Goal: Task Accomplishment & Management: Complete application form

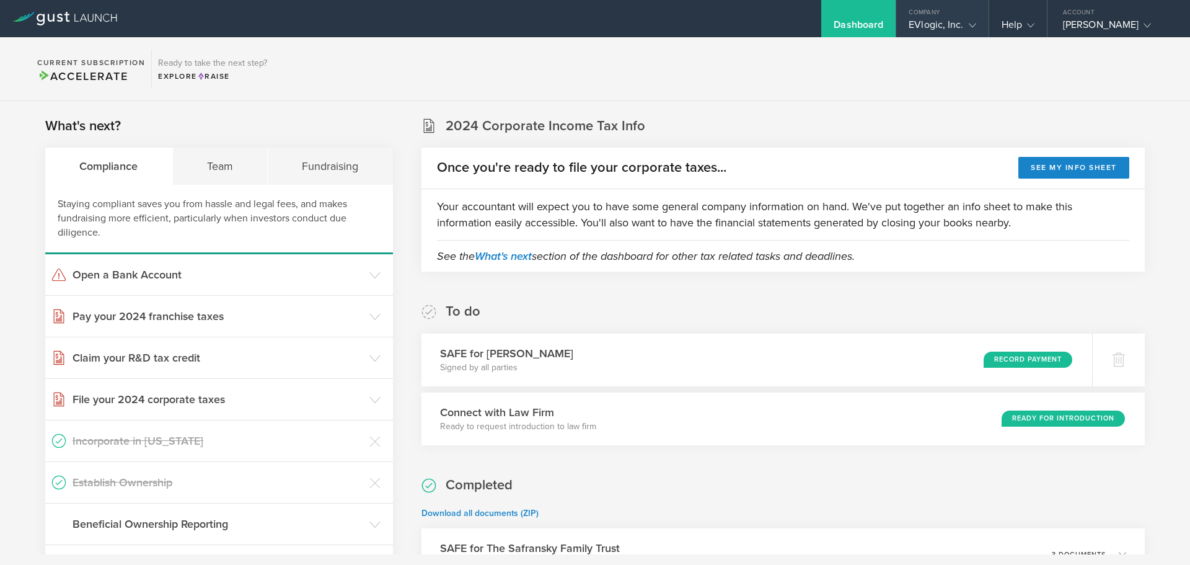
click at [909, 27] on div "EVlogic, Inc." at bounding box center [942, 28] width 67 height 19
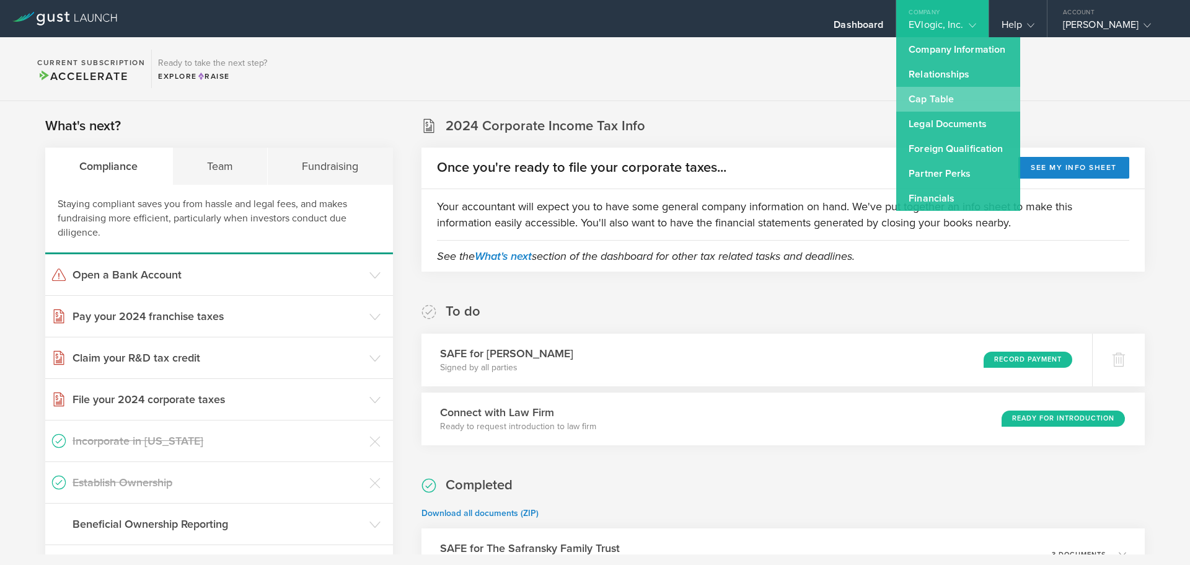
click at [910, 96] on link "Cap Table" at bounding box center [958, 99] width 124 height 25
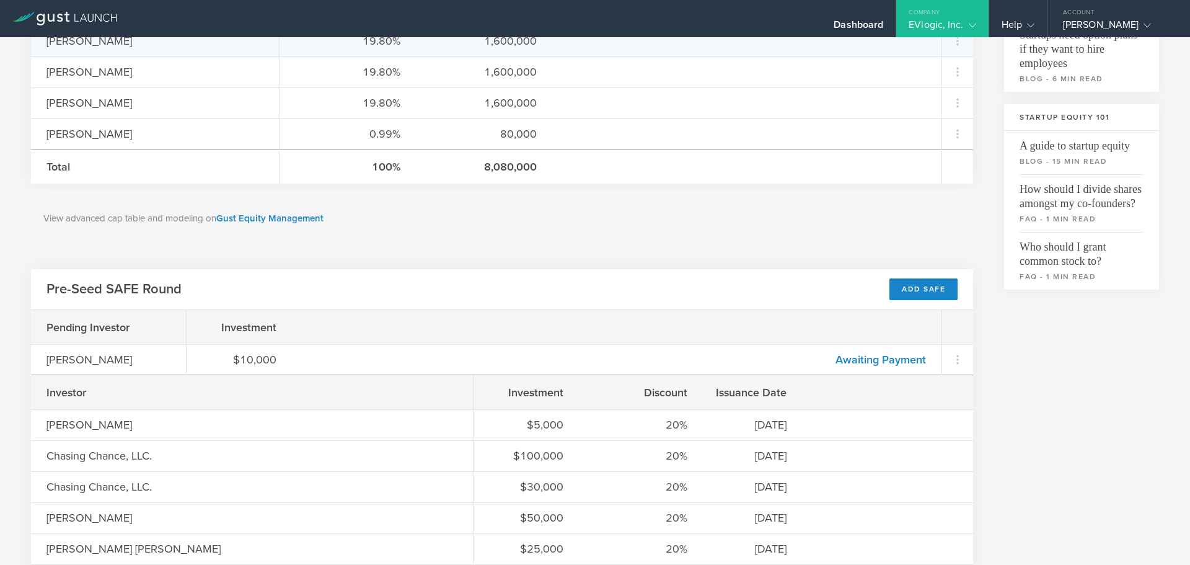
scroll to position [372, 0]
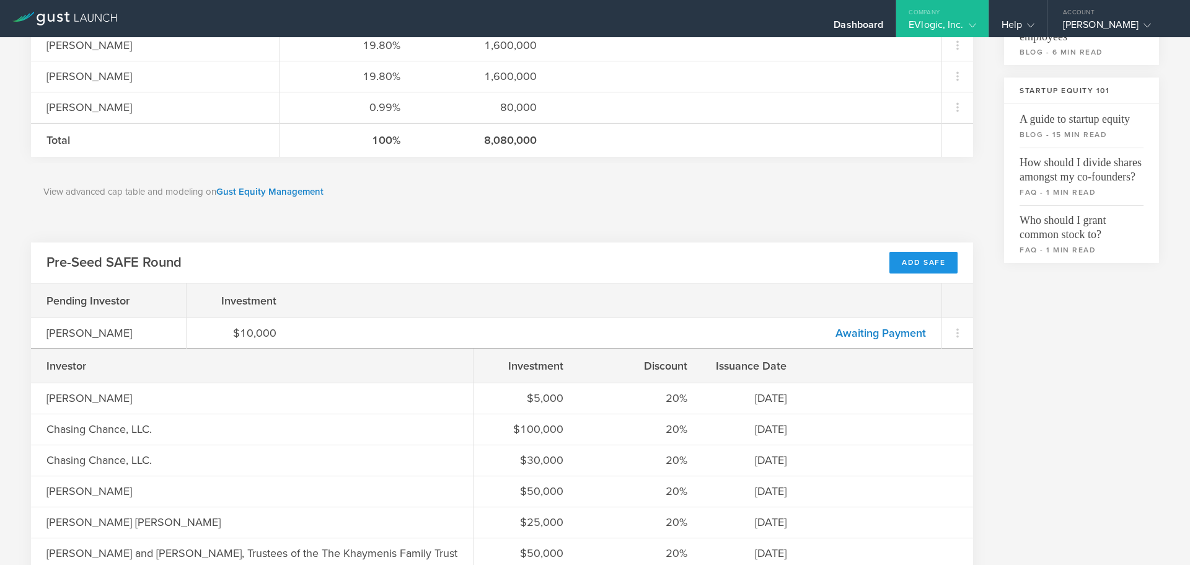
click at [912, 266] on div "Add SAFE" at bounding box center [924, 263] width 68 height 22
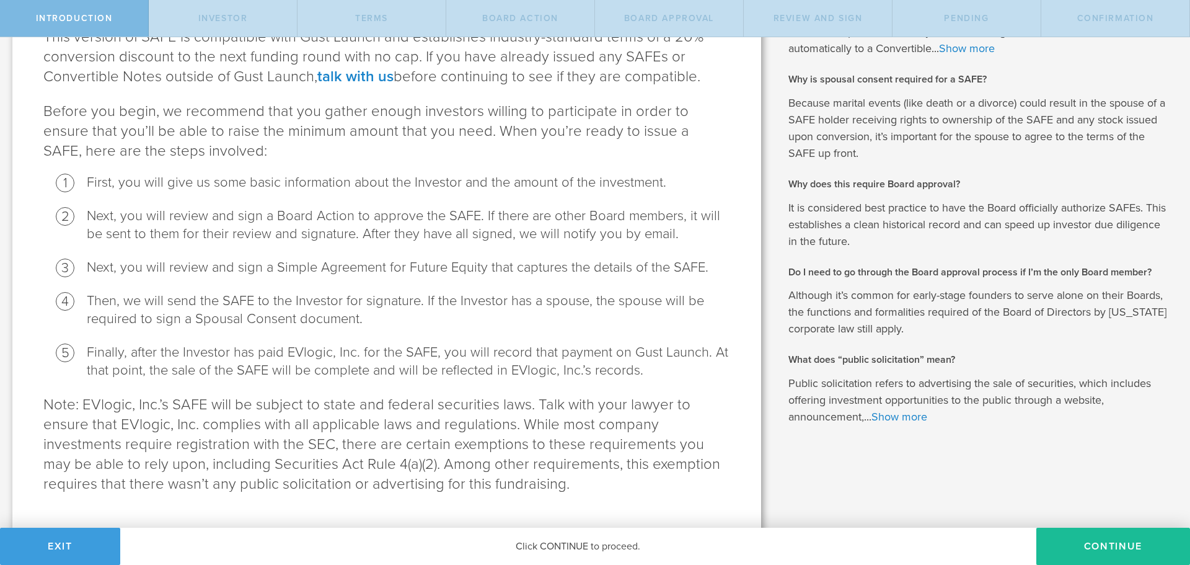
scroll to position [193, 0]
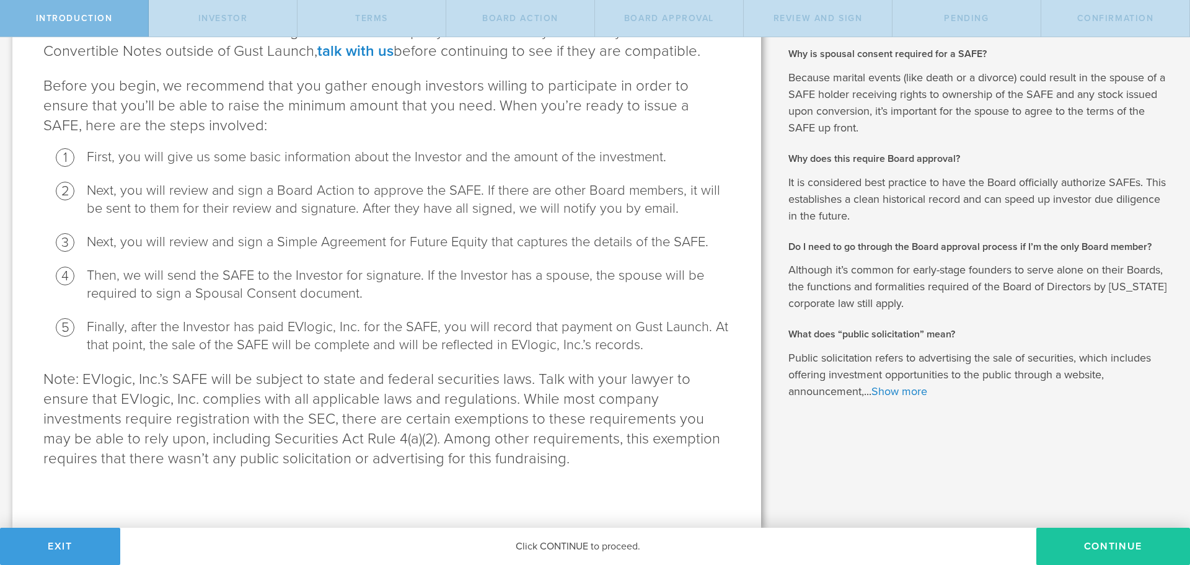
click at [1078, 542] on button "Continue" at bounding box center [1114, 546] width 154 height 37
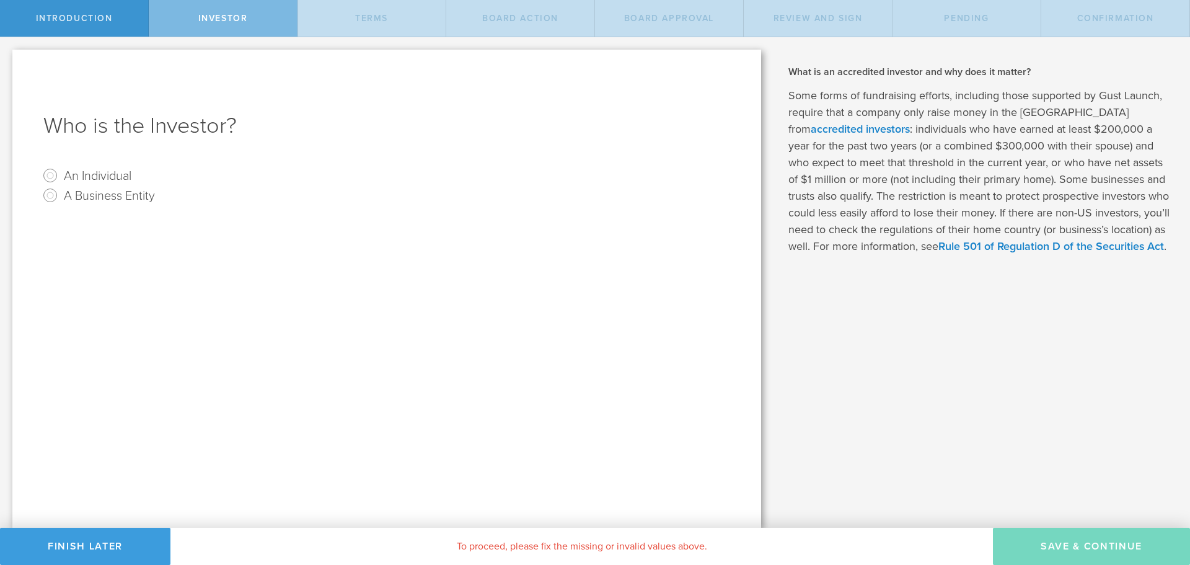
click at [105, 180] on label "An Individual" at bounding box center [98, 175] width 68 height 18
click at [60, 180] on input "An Individual" at bounding box center [50, 176] width 20 height 20
radio input "true"
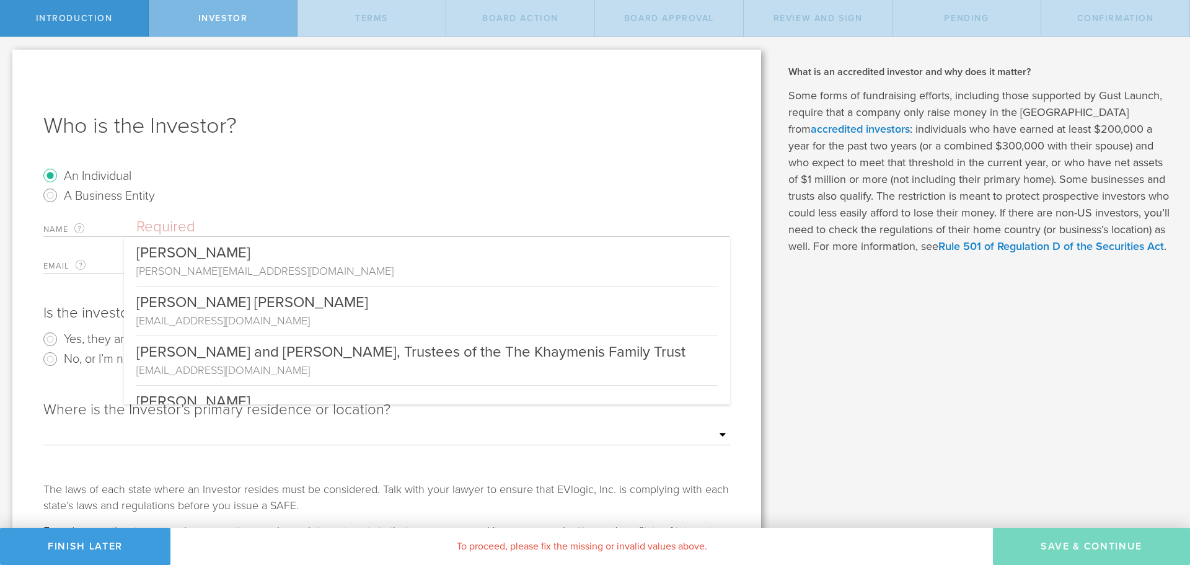
click at [180, 225] on input "text" at bounding box center [433, 227] width 594 height 19
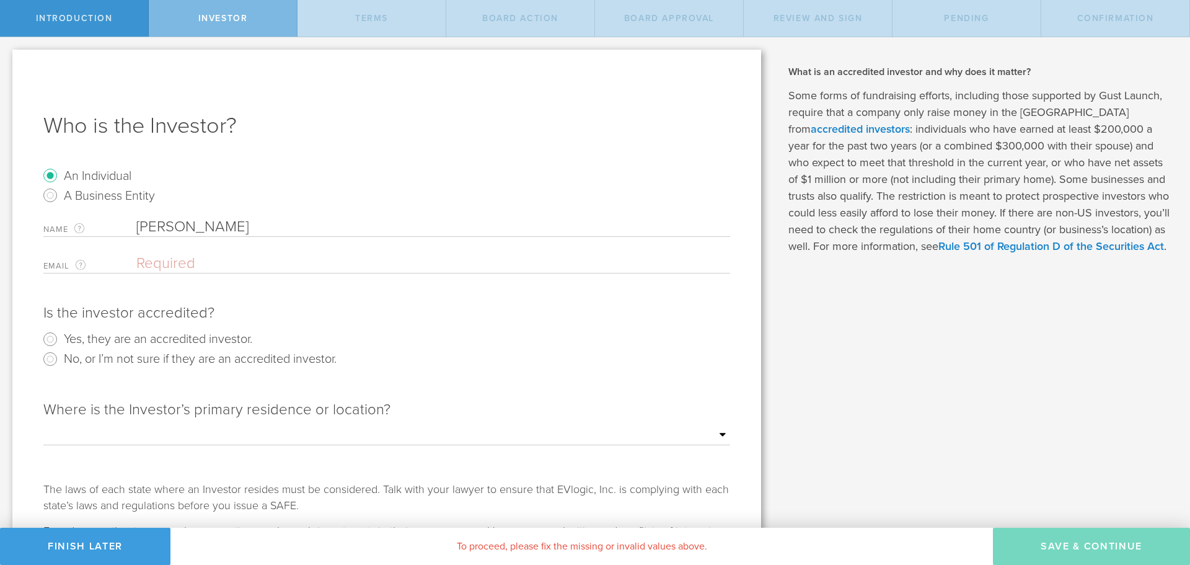
type input "John White"
type input "johnwhite@hey.com"
click at [156, 334] on label "Yes, they are an accredited investor." at bounding box center [158, 338] width 188 height 18
click at [60, 334] on input "Yes, they are an accredited investor." at bounding box center [50, 339] width 20 height 20
radio input "true"
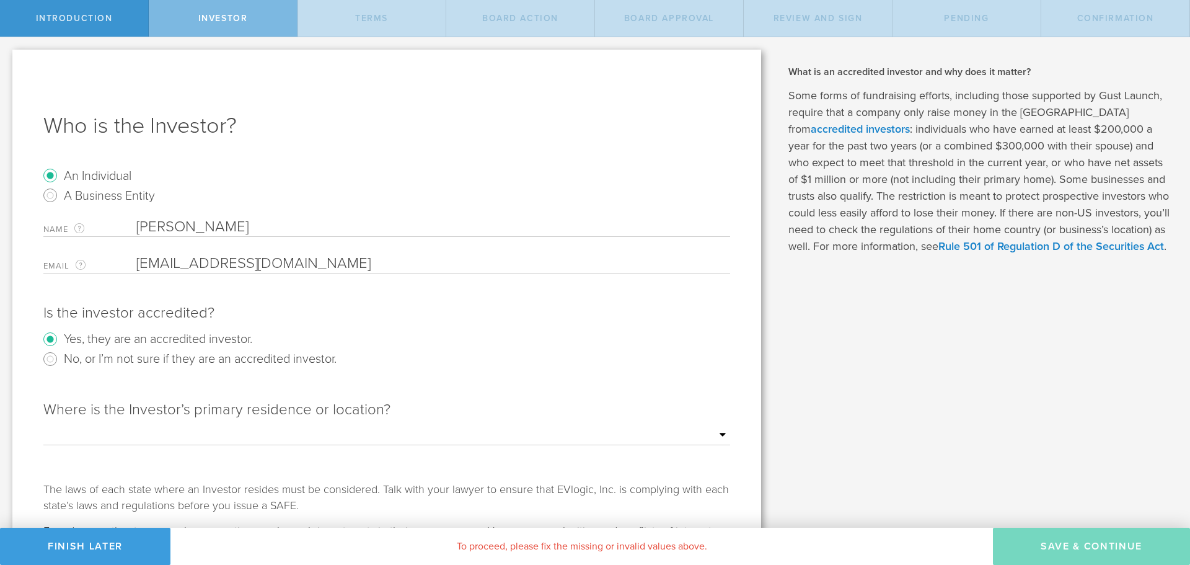
click at [88, 427] on select "Outside of the US Alabama Alaska Arizona Arkansas California Colorado Connectic…" at bounding box center [386, 435] width 687 height 19
select select "string:TX"
click at [43, 426] on select "Outside of the US Alabama Alaska Arizona Arkansas California Colorado Connectic…" at bounding box center [386, 435] width 687 height 19
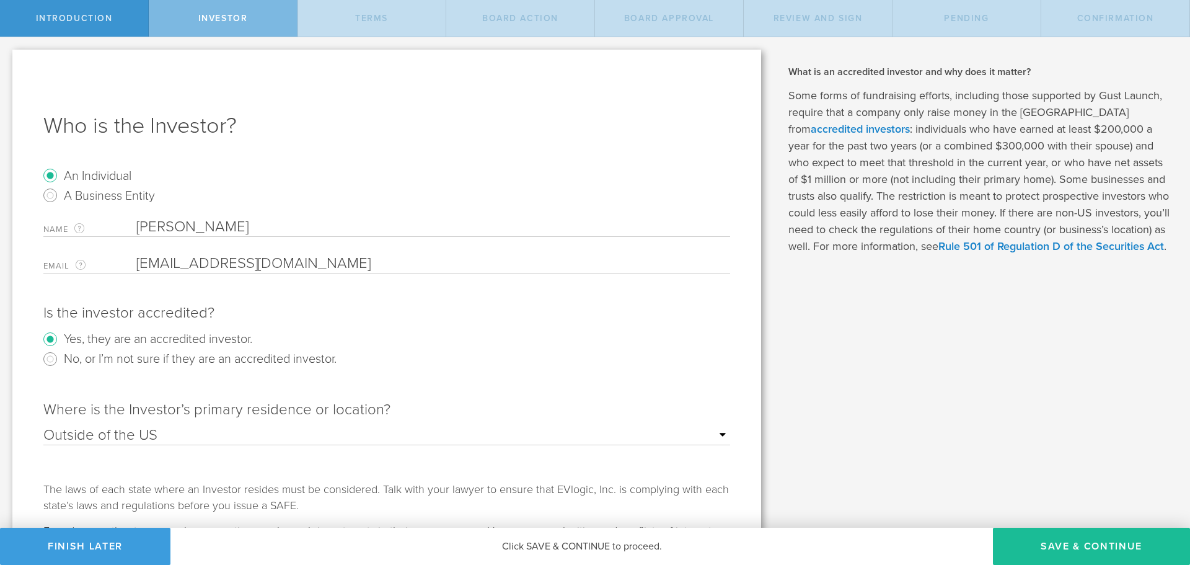
click at [176, 225] on input "John White" at bounding box center [433, 227] width 594 height 19
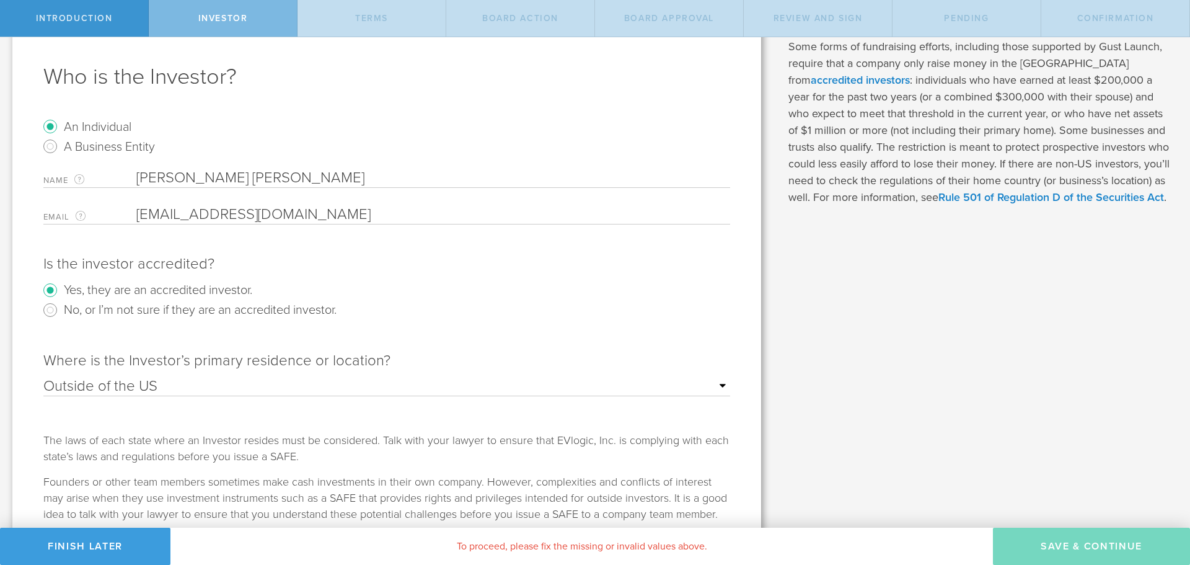
scroll to position [99, 0]
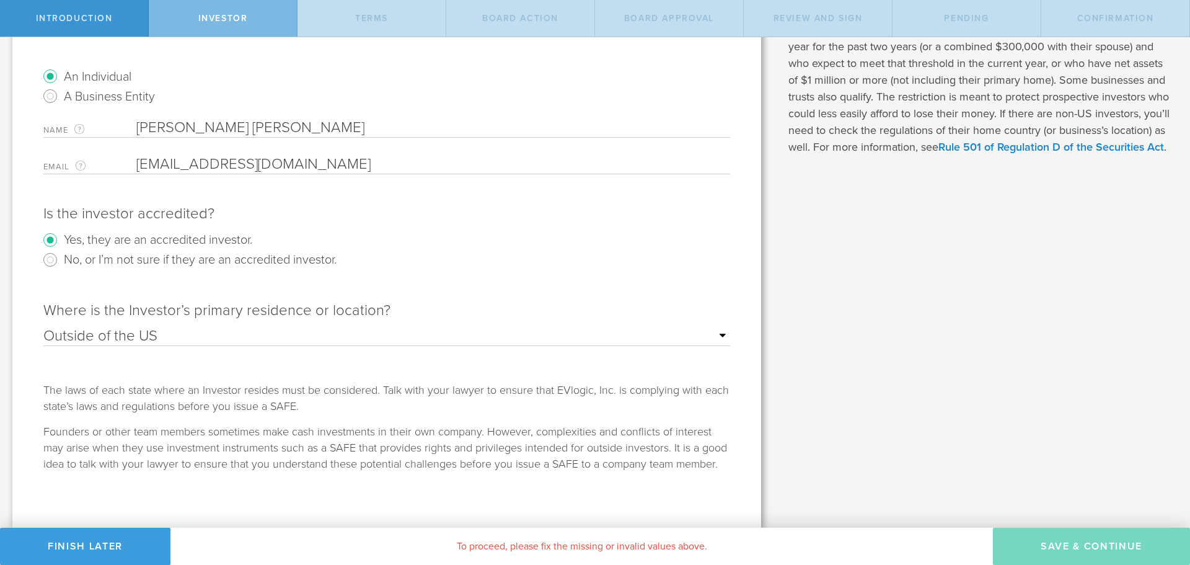
type input "John Michael White"
click at [578, 37] on div "Introduction Investor terms Board Action Board Approval Review and Sign Pending…" at bounding box center [595, 18] width 1190 height 37
click at [184, 152] on div "Name The first and last name of the person that will be the SAFE holder. John M…" at bounding box center [386, 146] width 687 height 56
click at [180, 162] on input "email" at bounding box center [430, 164] width 588 height 19
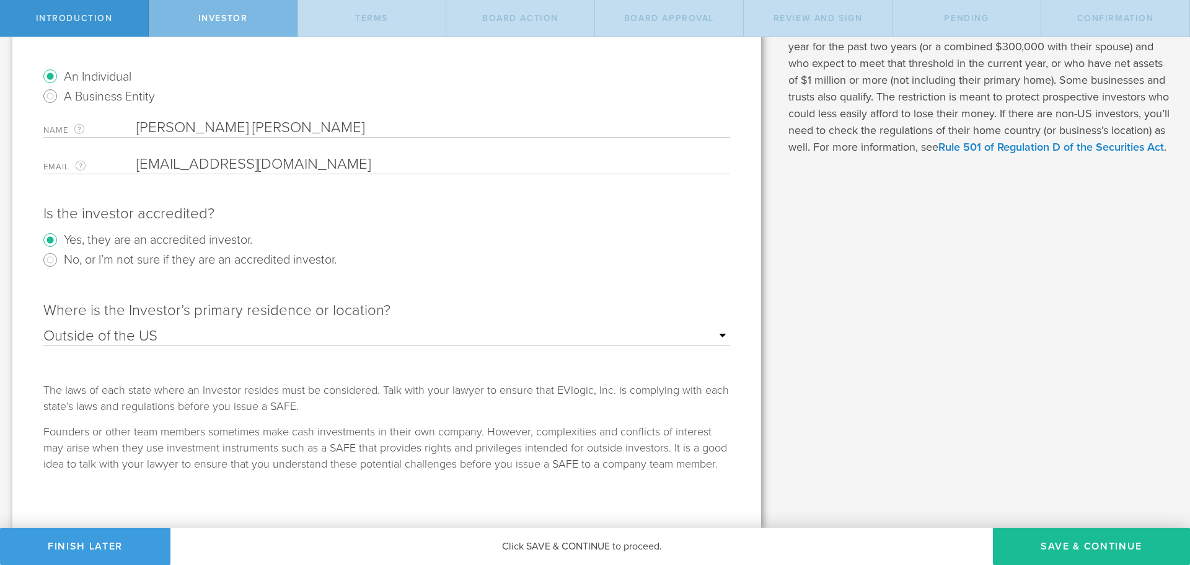
type input "johnwhite@hey.com"
drag, startPoint x: 492, startPoint y: 334, endPoint x: 489, endPoint y: 344, distance: 11.0
click at [492, 334] on select "Outside of the US Alabama Alaska Arizona Arkansas California Colorado Connectic…" at bounding box center [386, 336] width 687 height 19
click at [887, 334] on div "What is a SAFE and when should I use it? A Simple Agreement for Future Equity (…" at bounding box center [982, 233] width 417 height 590
click at [1104, 552] on button "Save & Continue" at bounding box center [1091, 546] width 197 height 37
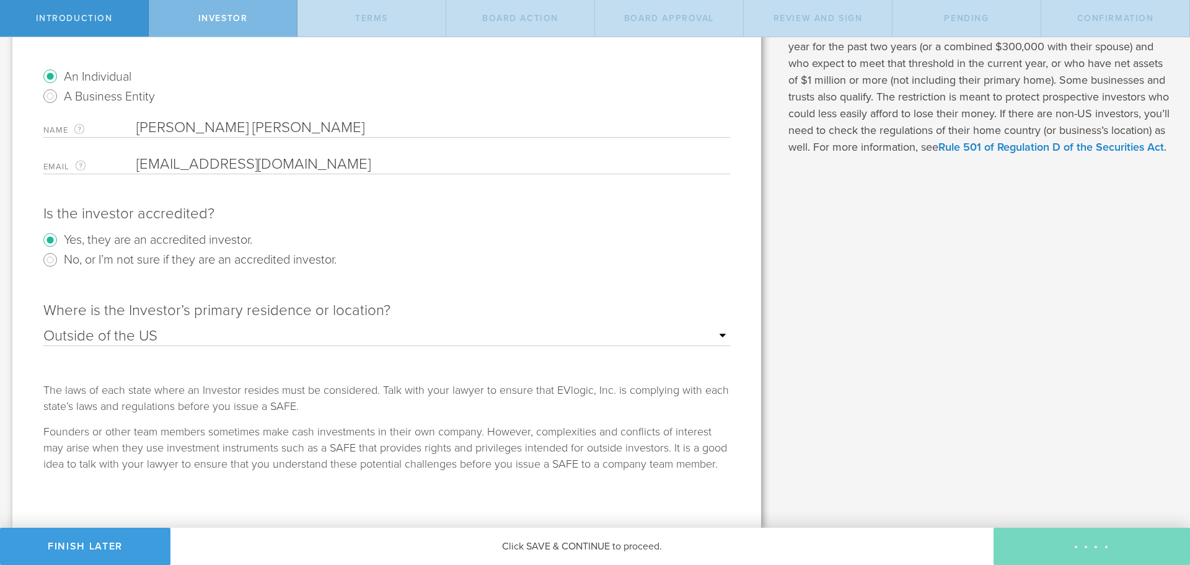
scroll to position [0, 0]
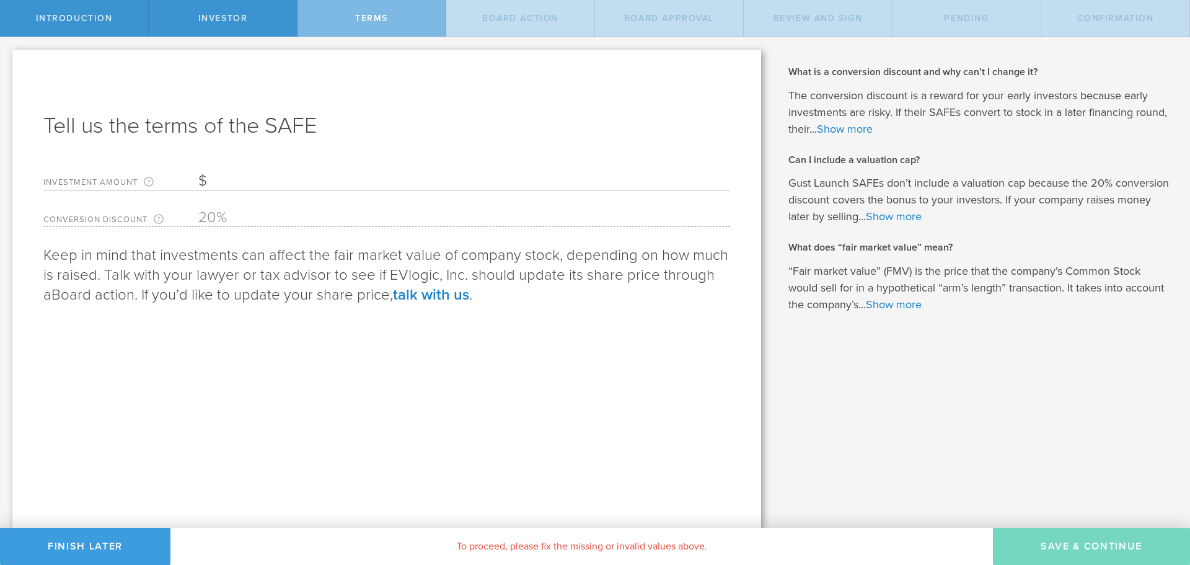
click at [234, 179] on input "Investment Amount The amount (in USD) that this investor is paying for the SAFE." at bounding box center [464, 181] width 532 height 19
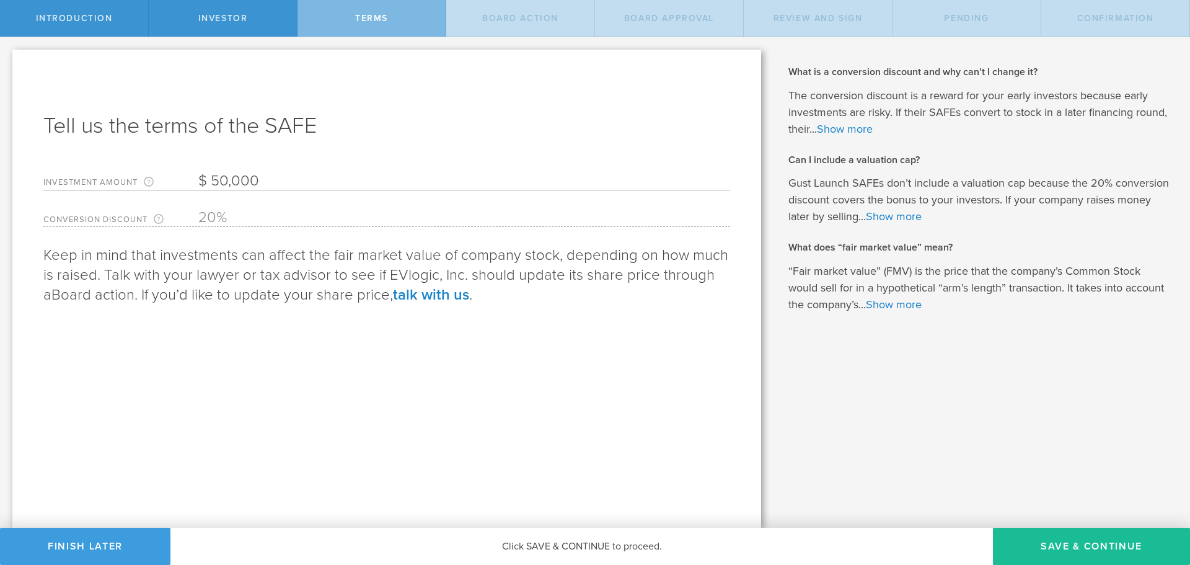
type input "50,000"
click at [257, 290] on p "Keep in mind that investments can affect the fair market value of company stock…" at bounding box center [386, 275] width 687 height 60
click at [1089, 542] on button "Save & Continue" at bounding box center [1091, 546] width 197 height 37
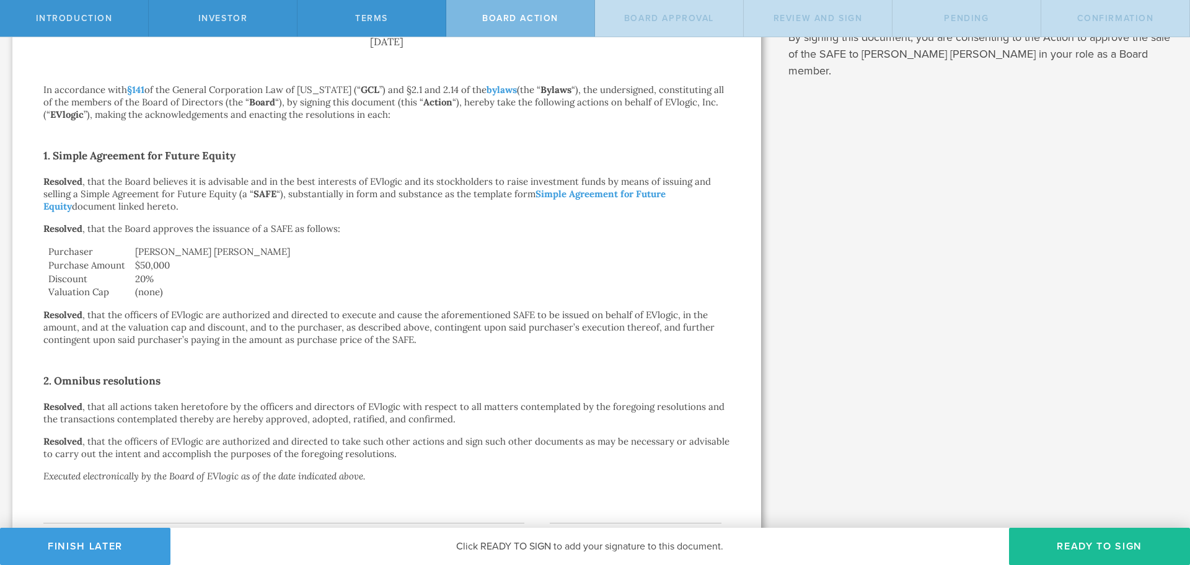
scroll to position [298, 0]
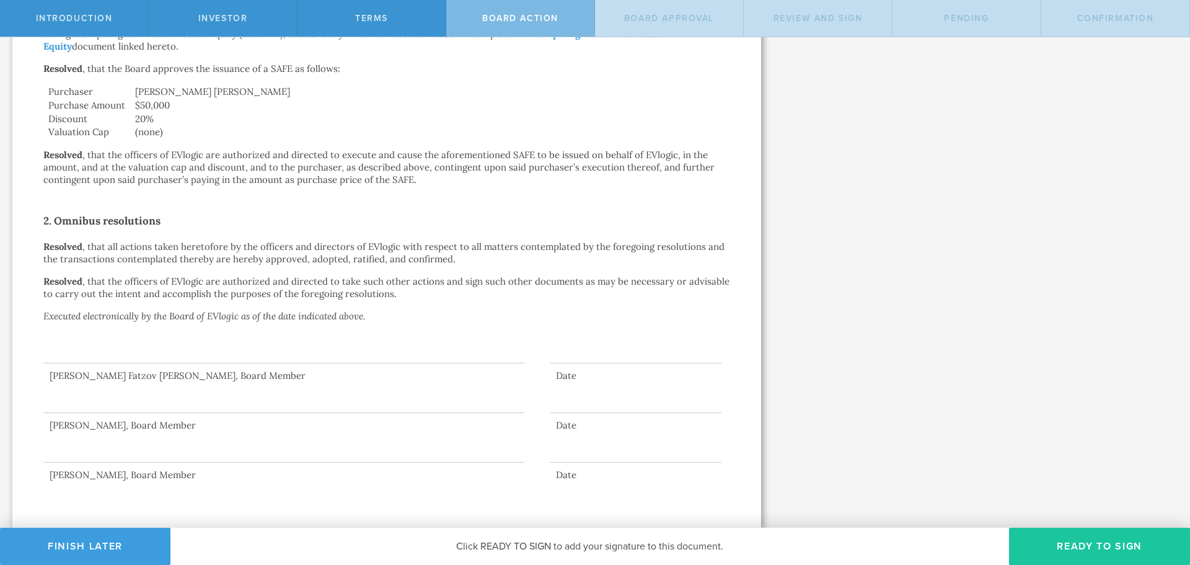
click at [1054, 541] on button "Ready to Sign" at bounding box center [1099, 546] width 181 height 37
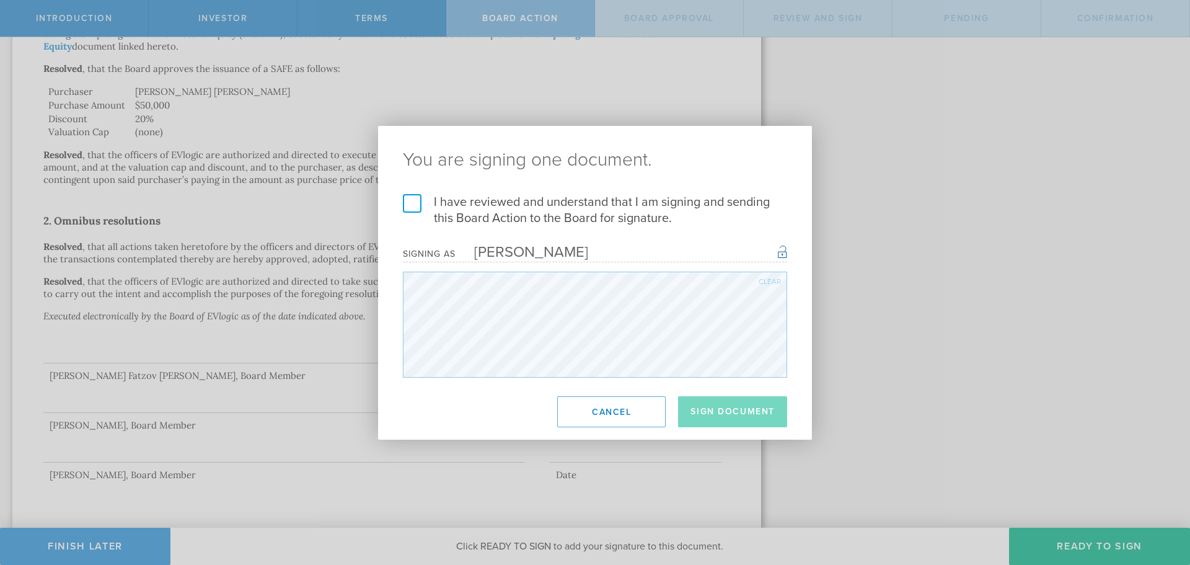
click at [415, 201] on label "I have reviewed and understand that I am signing and sending this Board Action …" at bounding box center [595, 210] width 384 height 32
click at [0, 0] on input "I have reviewed and understand that I am signing and sending this Board Action …" at bounding box center [0, 0] width 0 height 0
click at [721, 409] on button "Sign Document" at bounding box center [732, 411] width 109 height 31
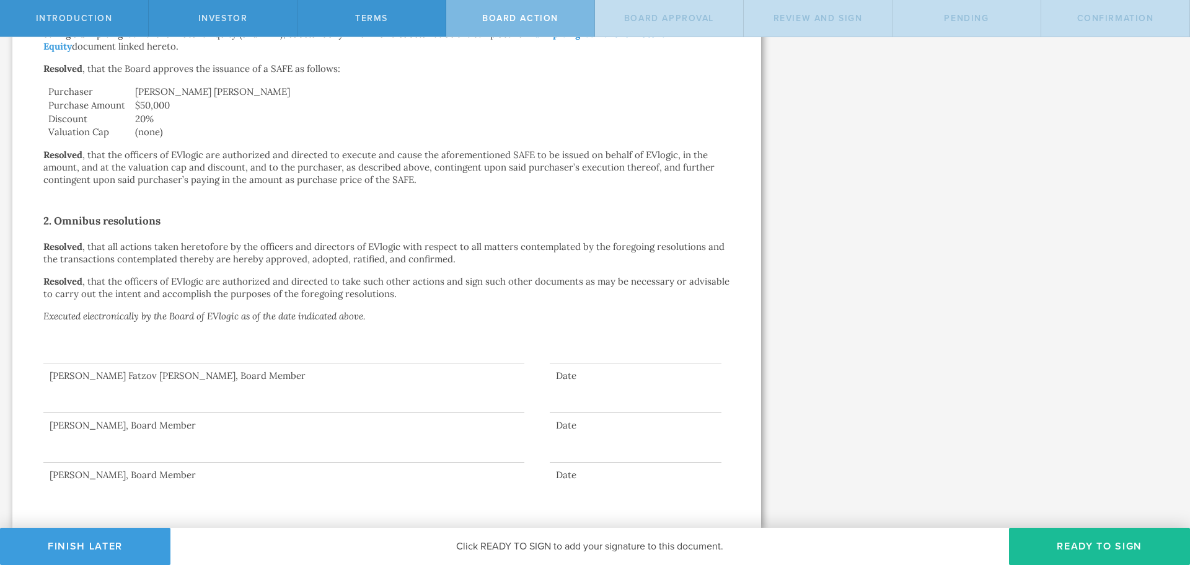
scroll to position [0, 0]
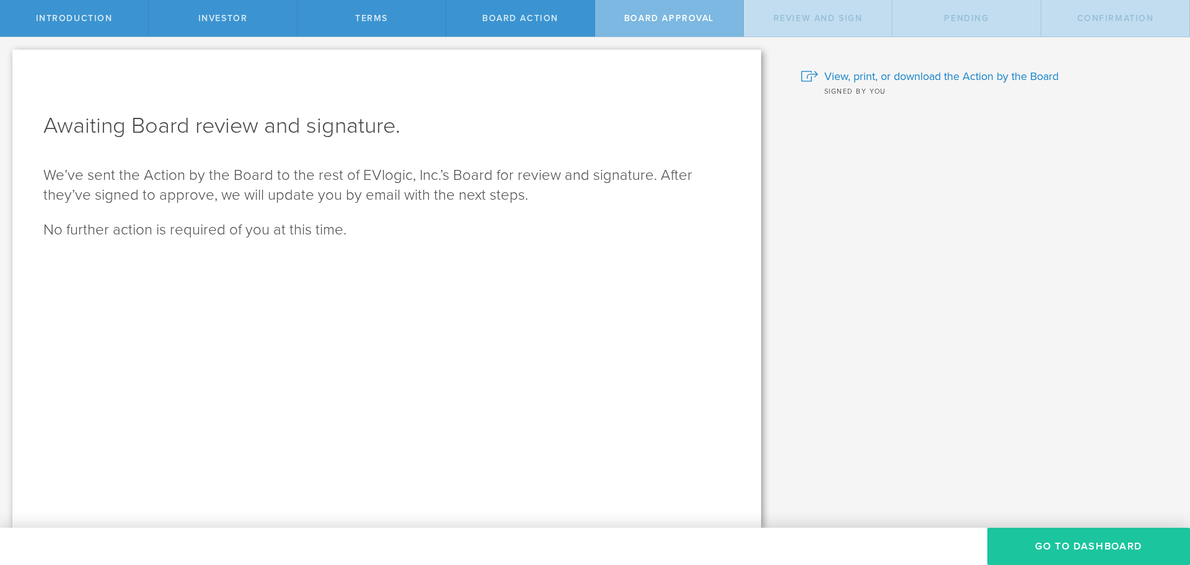
click at [1047, 541] on button "Go To Dashboard" at bounding box center [1089, 546] width 203 height 37
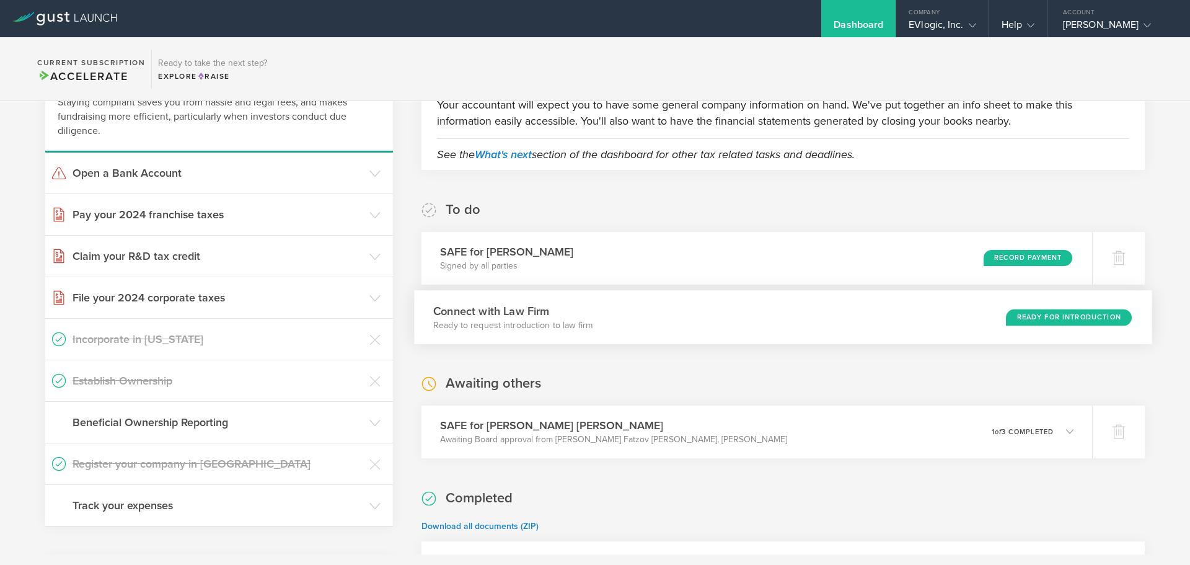
scroll to position [124, 0]
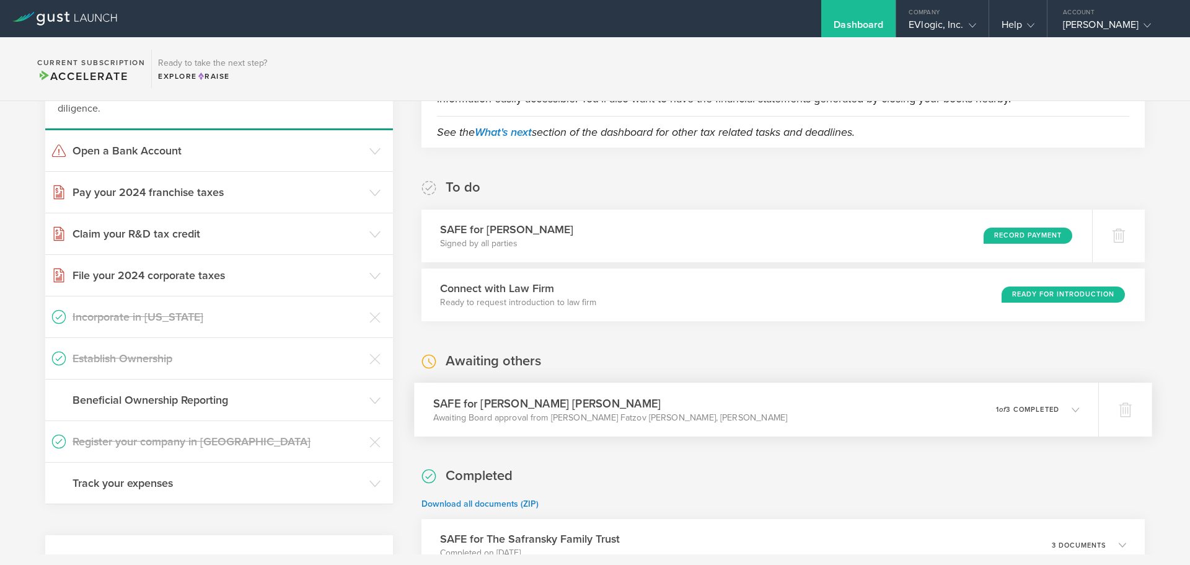
click at [1074, 409] on div "SAFE for [PERSON_NAME] [PERSON_NAME] Awaiting Board approval from [PERSON_NAME]…" at bounding box center [756, 409] width 684 height 54
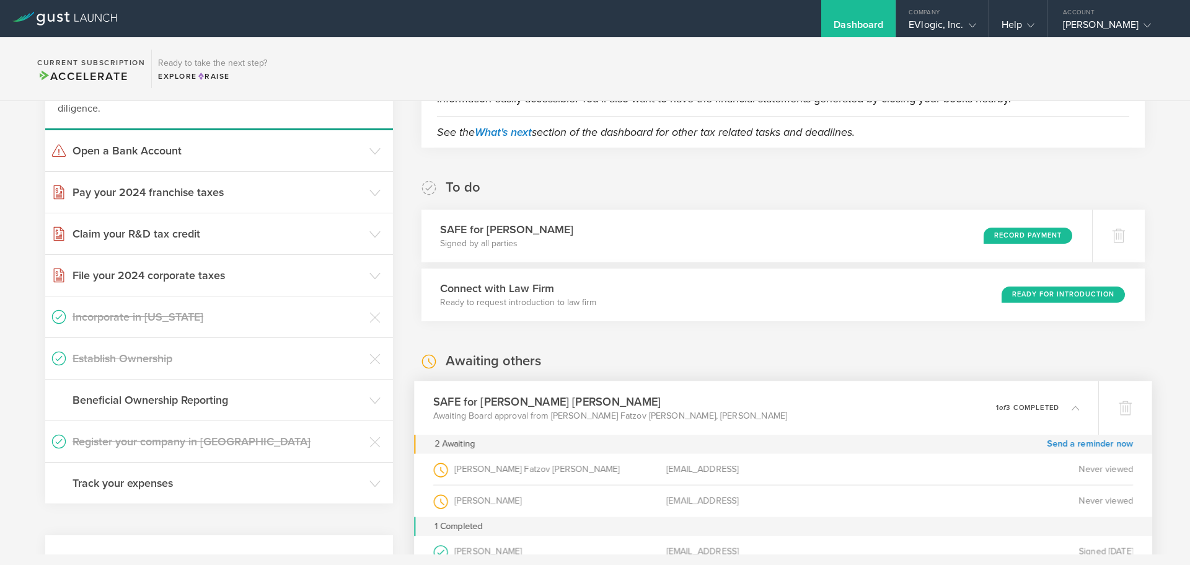
click at [1072, 409] on icon at bounding box center [1075, 407] width 7 height 7
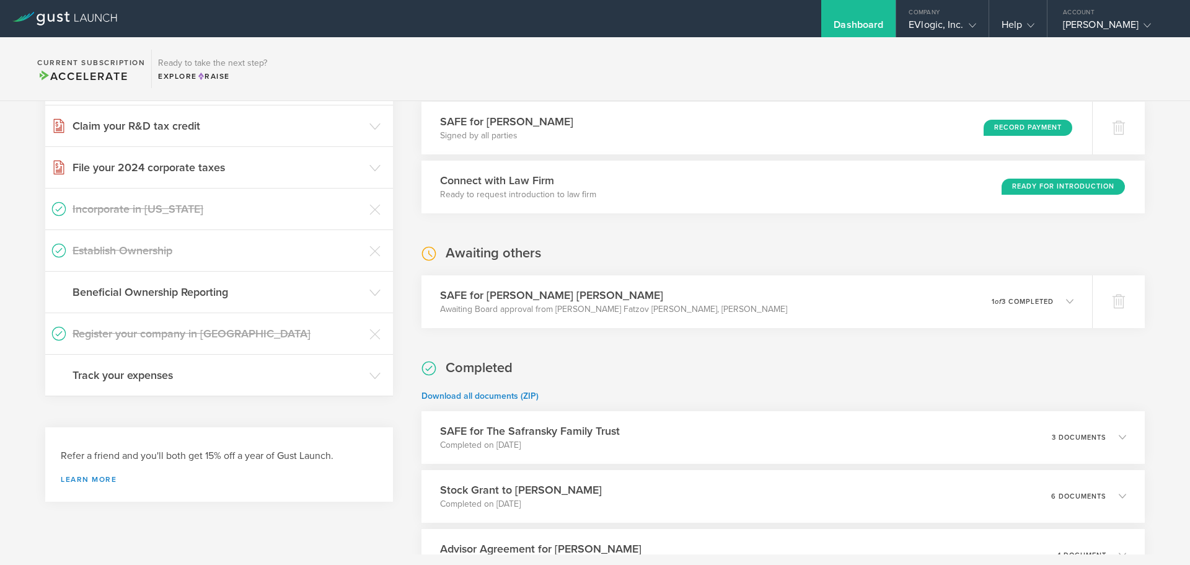
scroll to position [248, 0]
